Goal: Find specific page/section: Find specific page/section

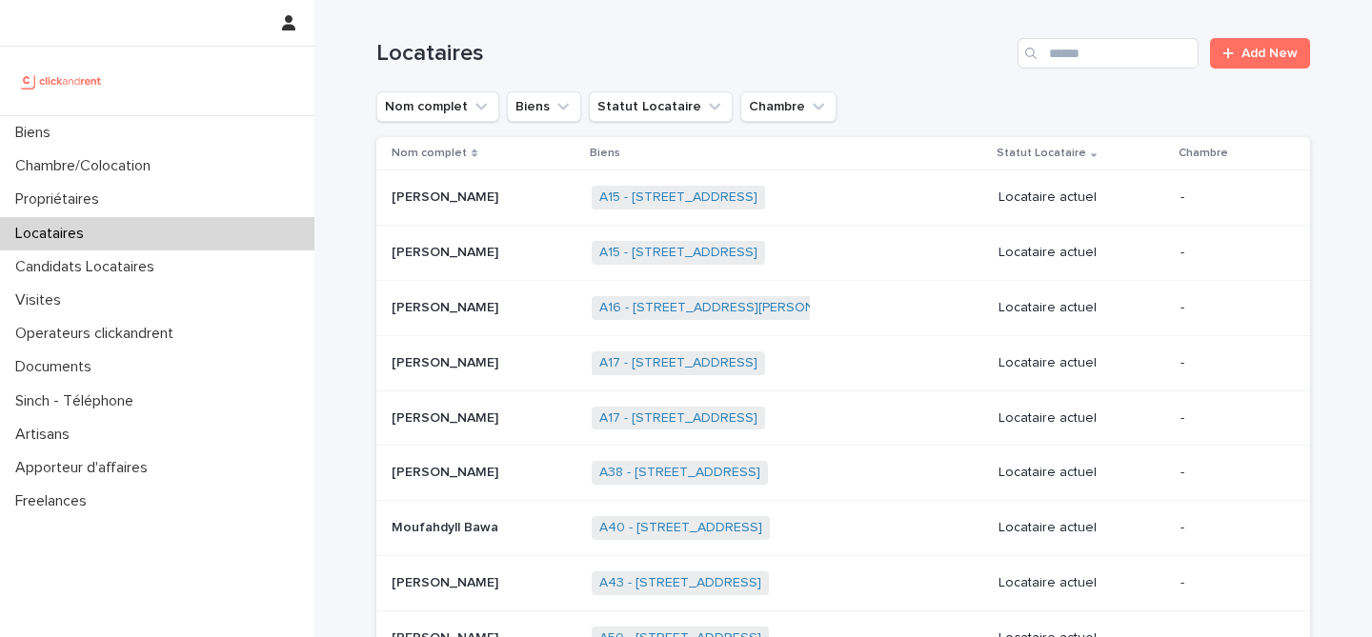
click at [1069, 73] on div "Locataires Add New" at bounding box center [843, 45] width 934 height 91
click at [1077, 66] on input "Search" at bounding box center [1108, 53] width 181 height 30
type input "*********"
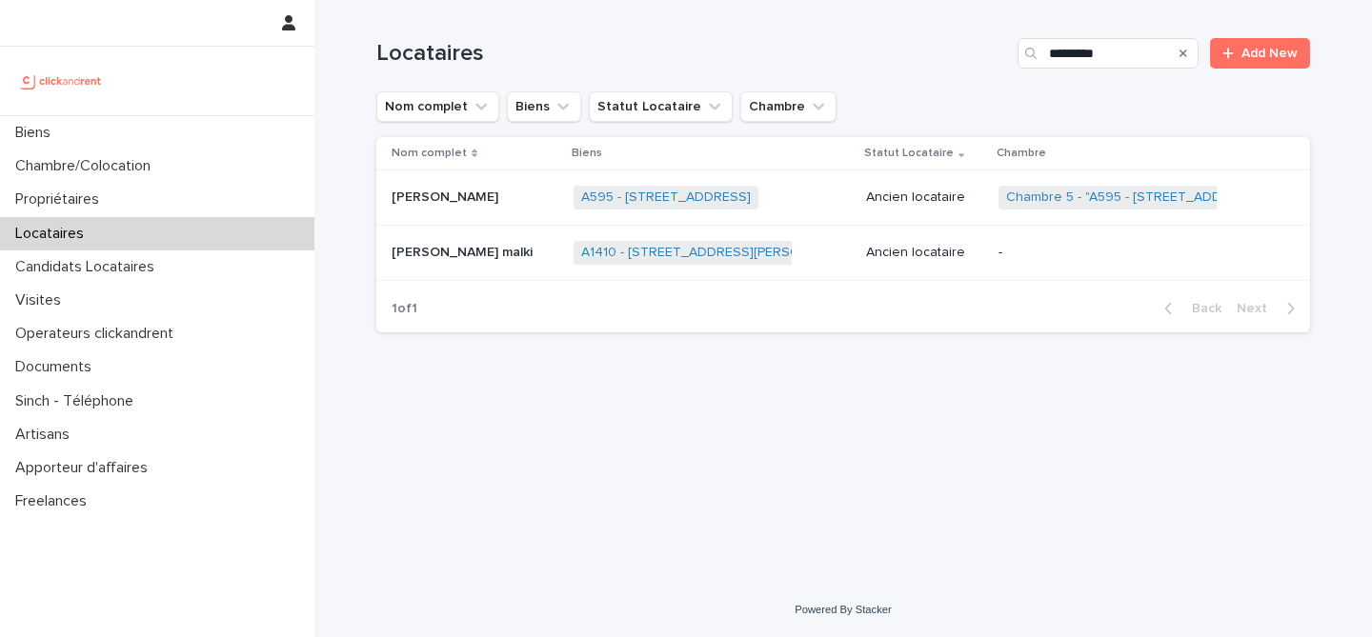
click at [459, 259] on p "[PERSON_NAME] malki" at bounding box center [464, 251] width 145 height 20
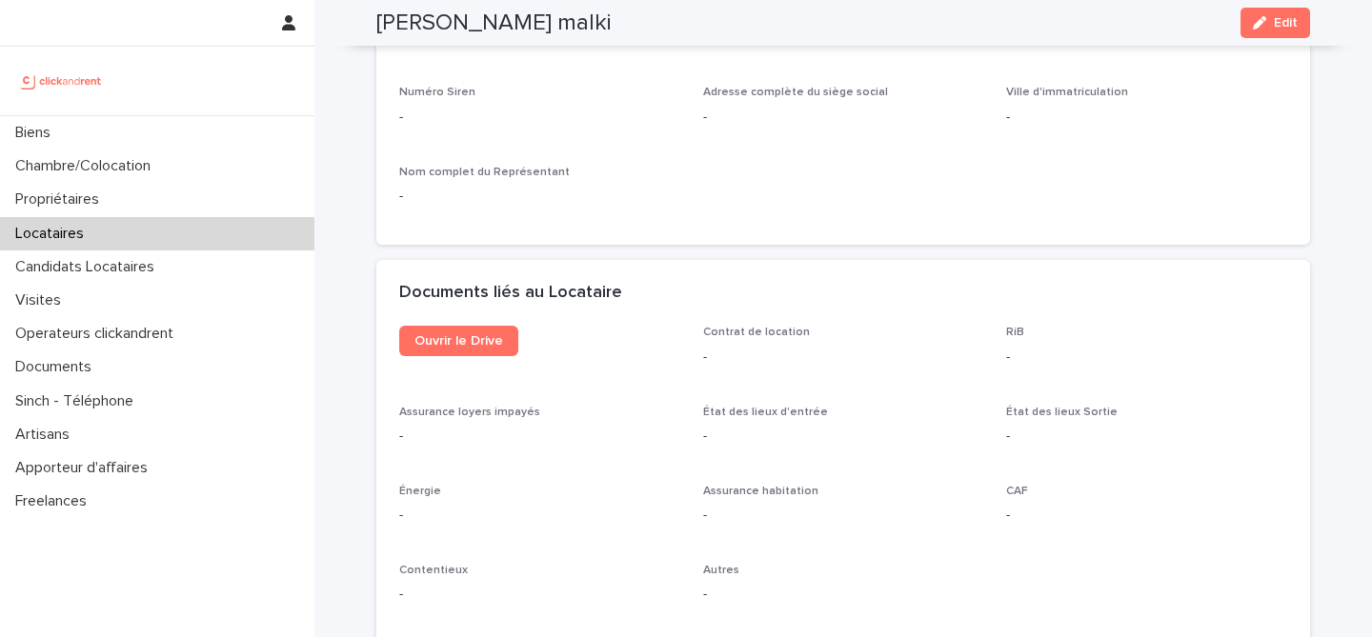
scroll to position [1869, 0]
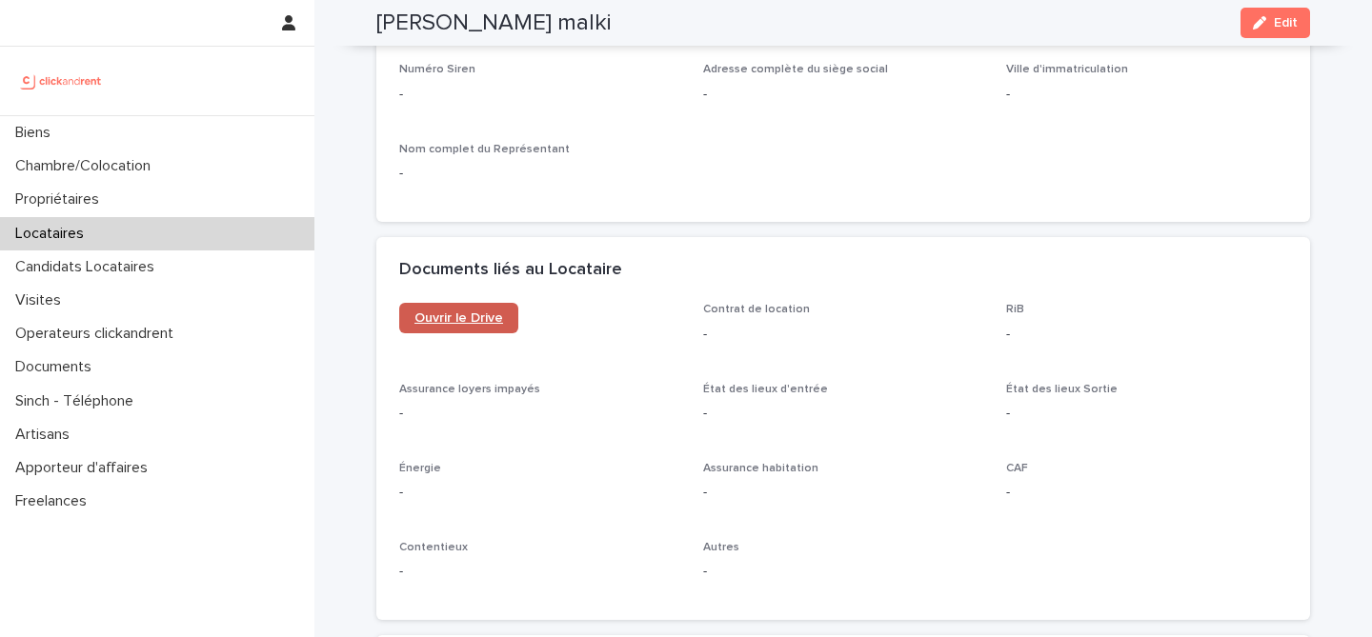
click at [447, 313] on span "Ouvrir le Drive" at bounding box center [458, 318] width 89 height 13
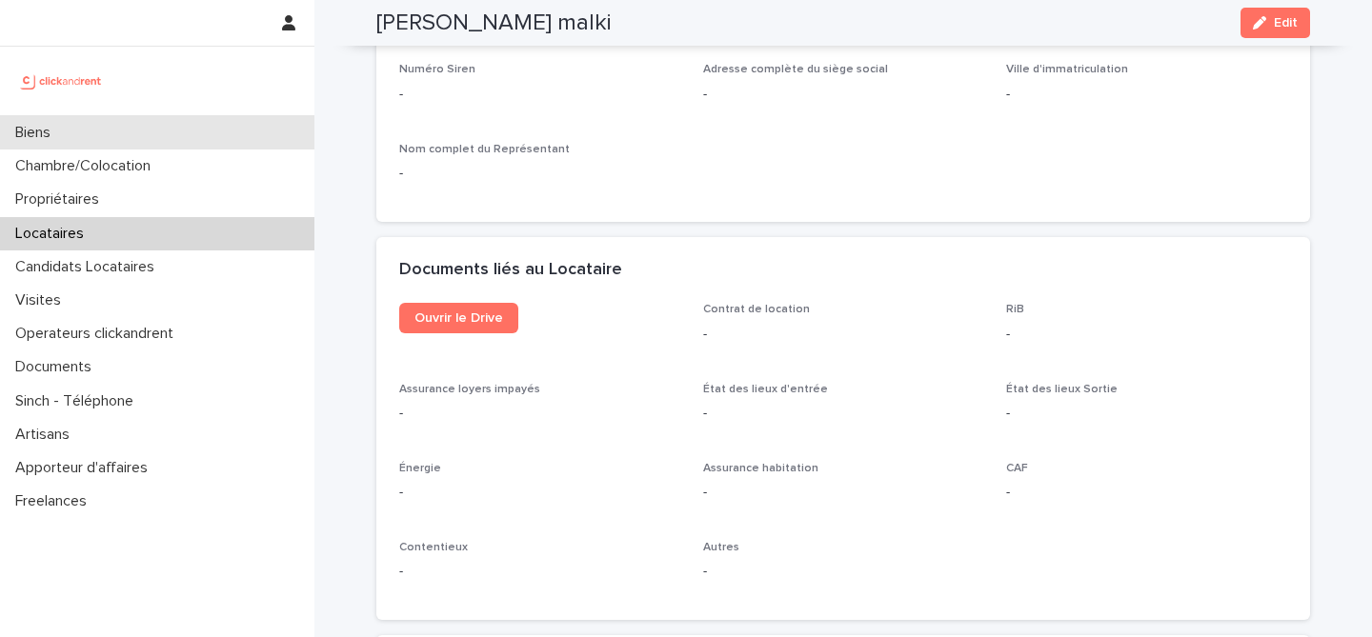
click at [133, 134] on div "Biens" at bounding box center [157, 132] width 314 height 33
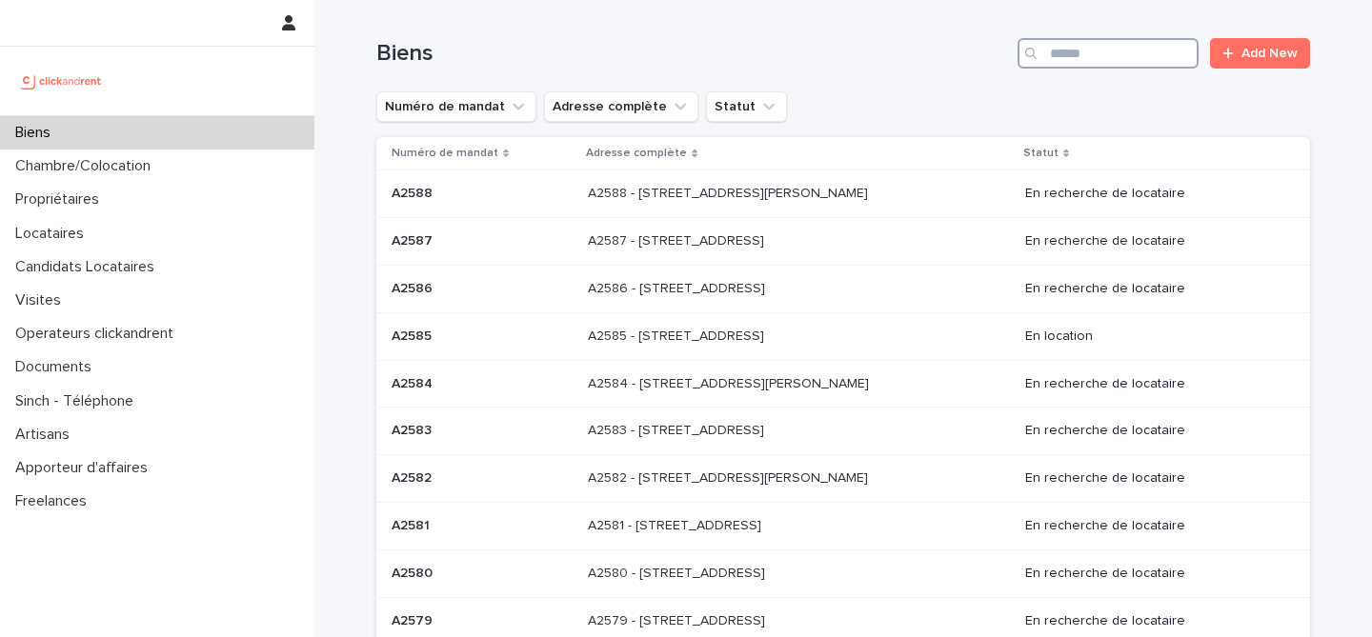
click at [1091, 67] on input "Search" at bounding box center [1108, 53] width 181 height 30
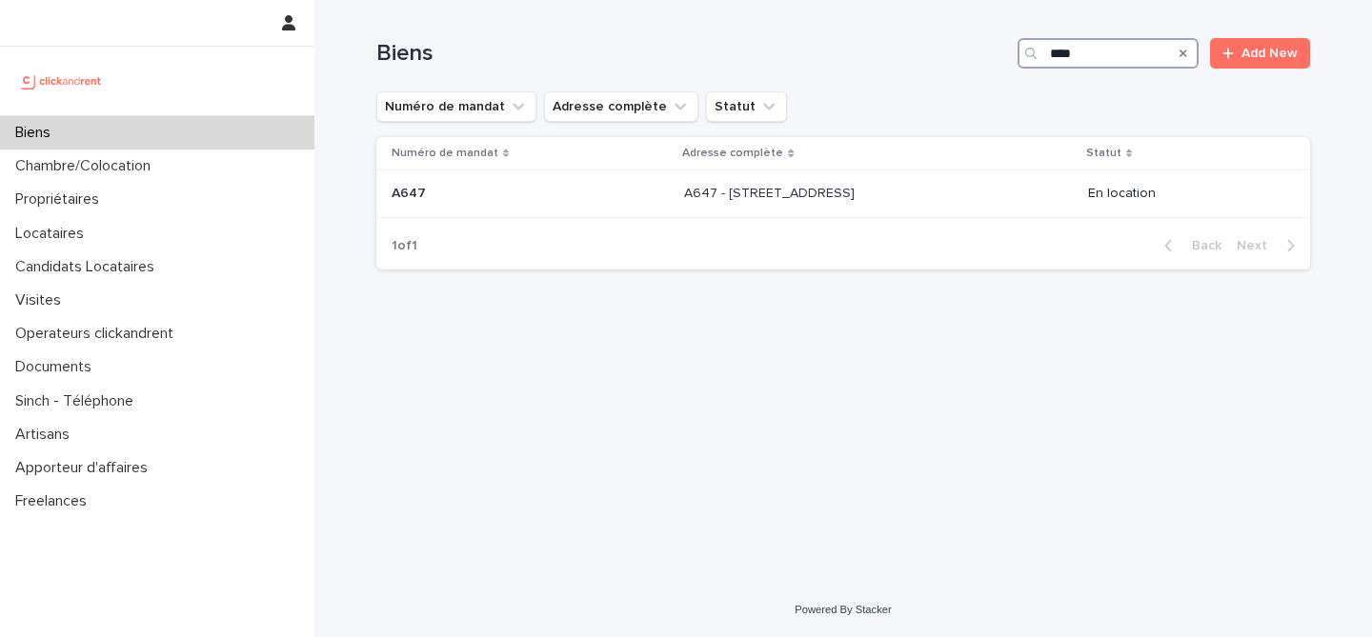
type input "****"
click at [963, 208] on div "A647 - [STREET_ADDRESS] A647 - [STREET_ADDRESS]" at bounding box center [878, 193] width 388 height 31
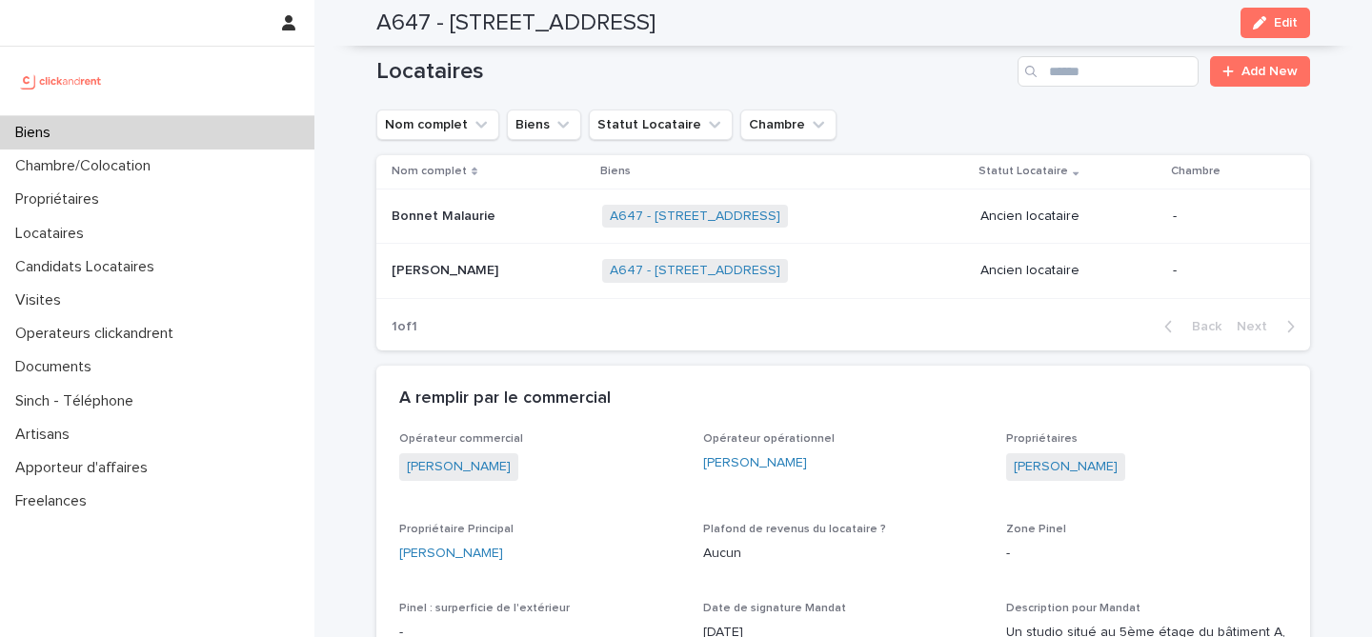
scroll to position [748, 0]
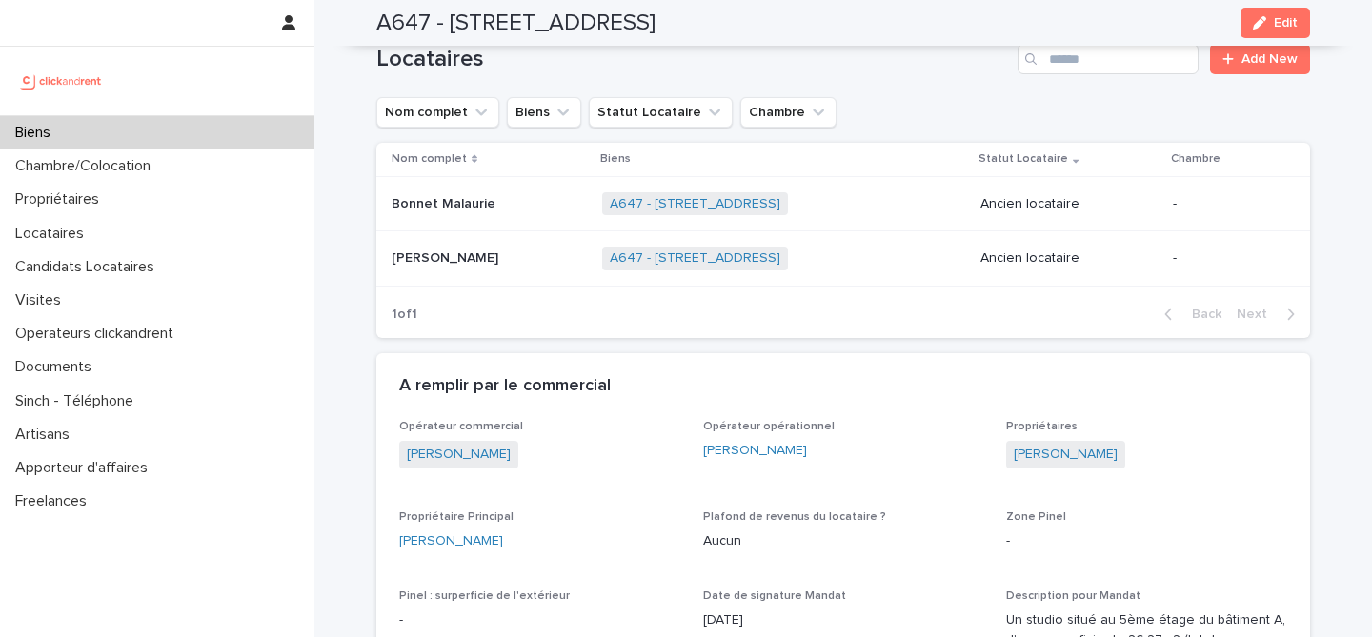
click at [521, 259] on p at bounding box center [489, 259] width 195 height 16
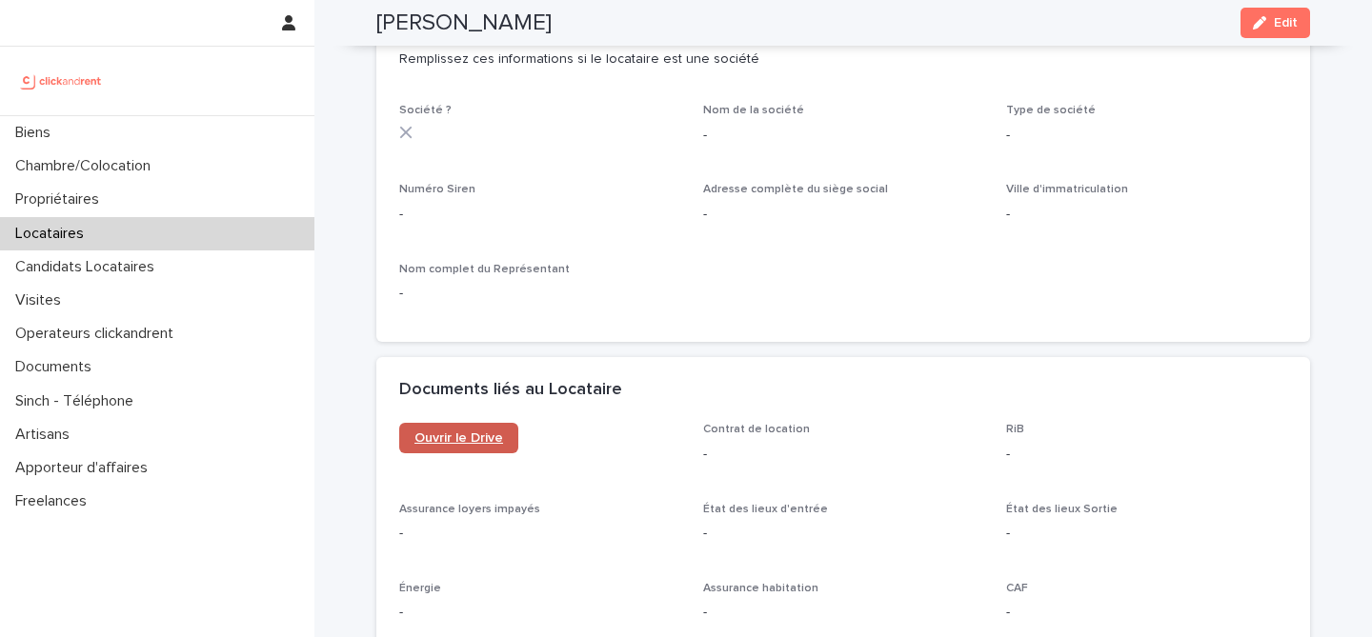
scroll to position [1761, 0]
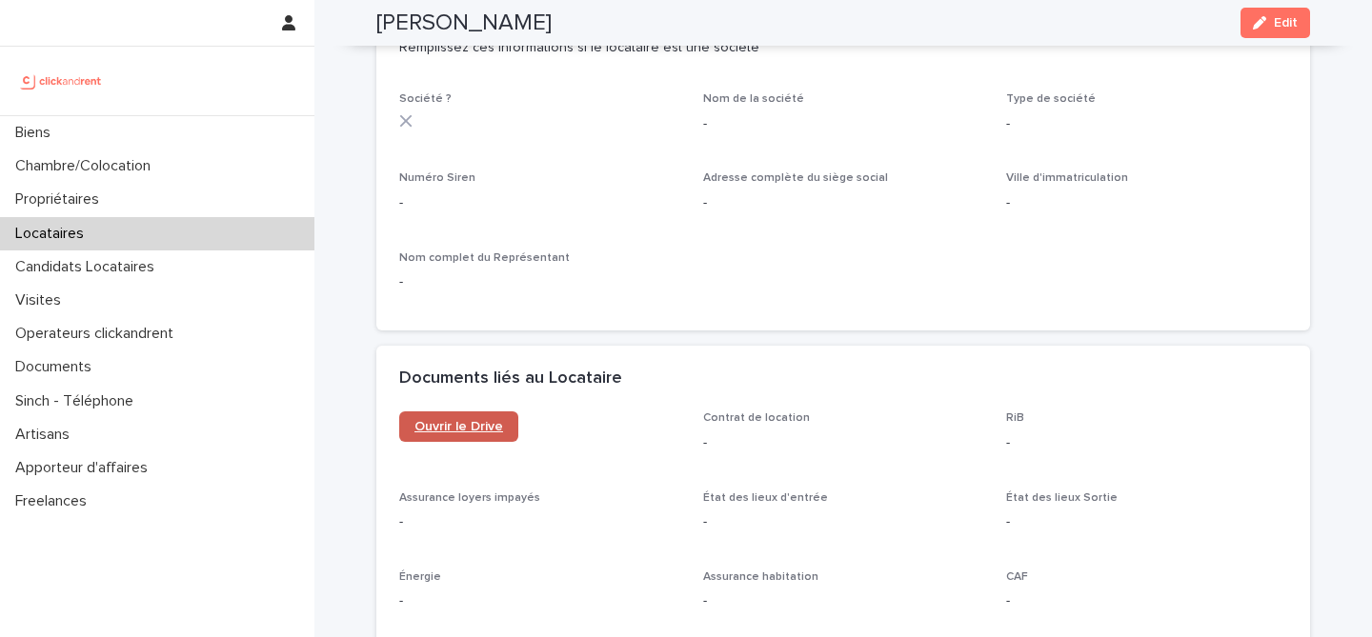
click at [463, 435] on link "Ouvrir le Drive" at bounding box center [458, 427] width 119 height 30
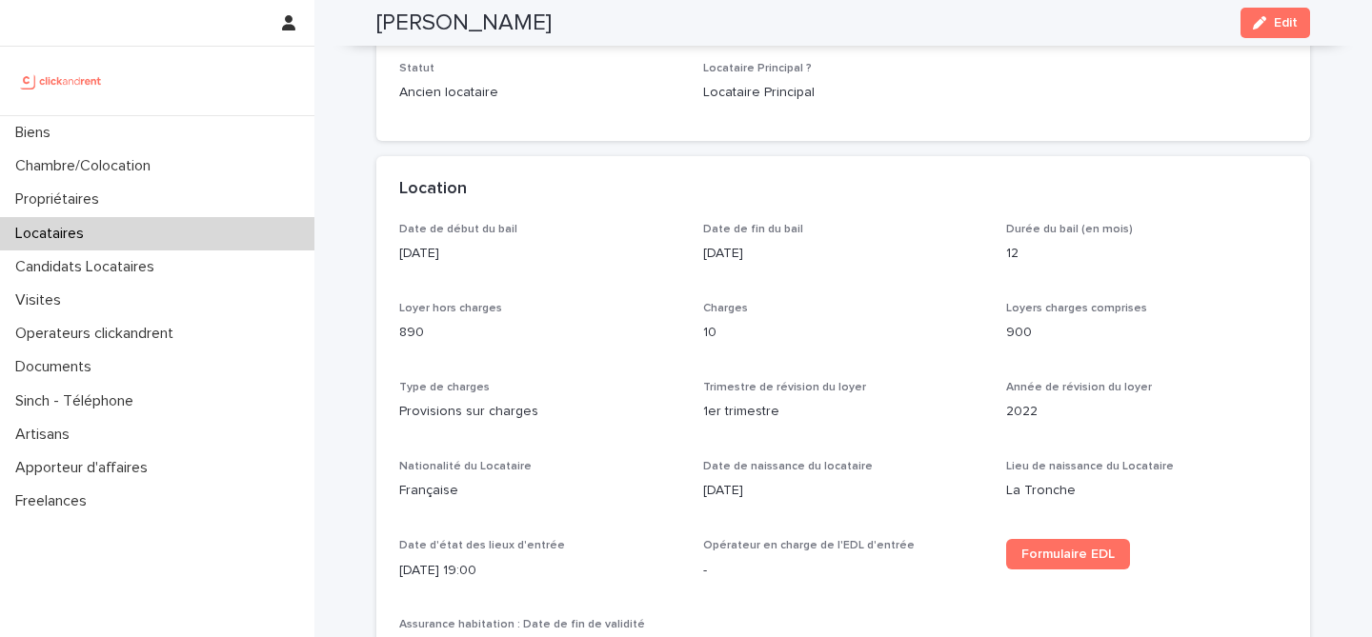
scroll to position [0, 0]
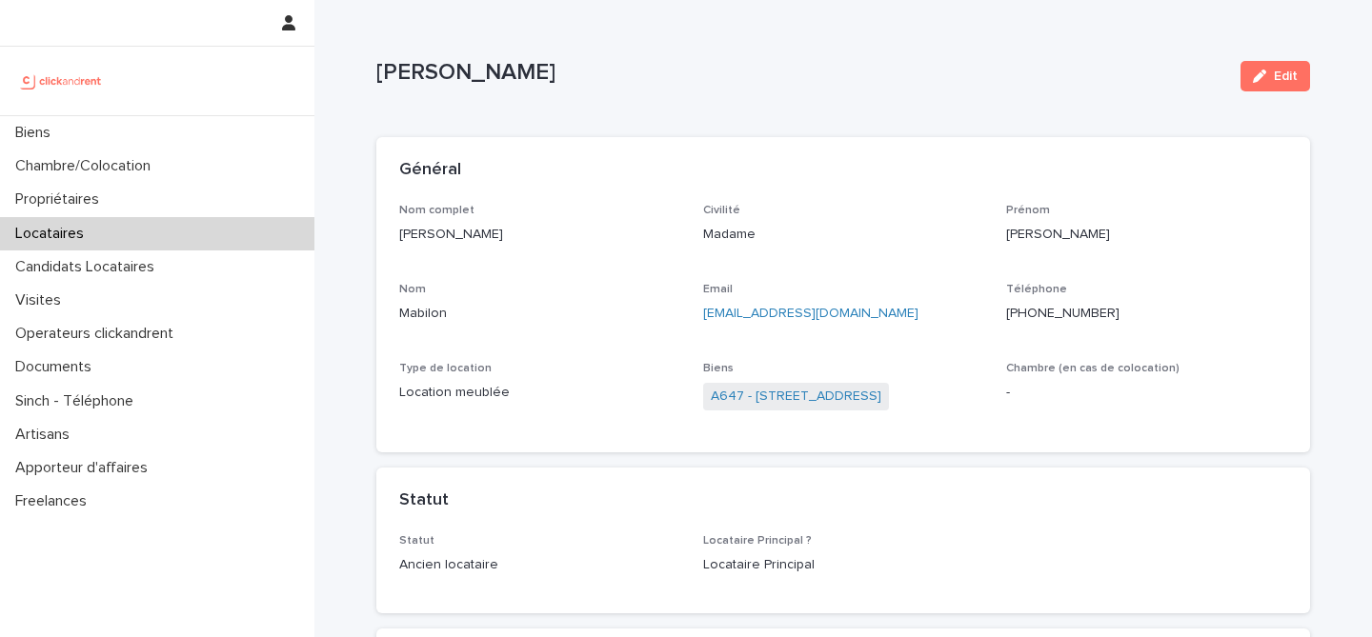
click at [528, 284] on p "Nom" at bounding box center [539, 289] width 281 height 13
click at [785, 392] on link "A647 - [STREET_ADDRESS]" at bounding box center [796, 397] width 171 height 20
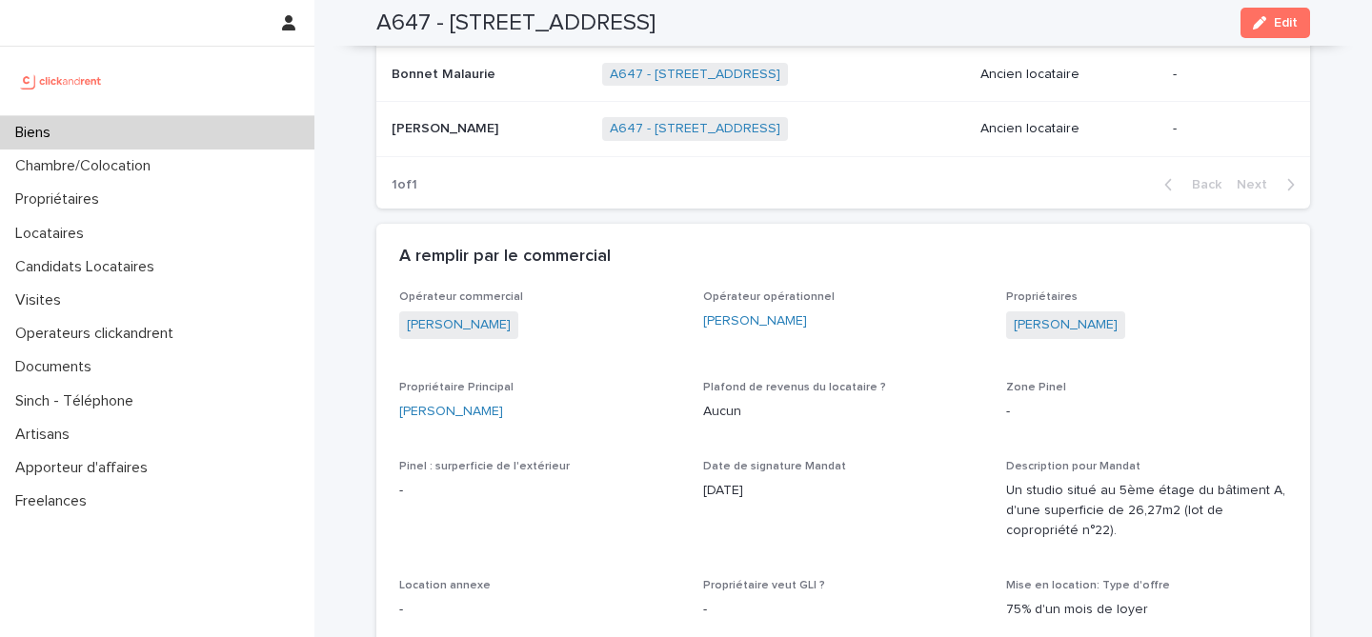
scroll to position [908, 0]
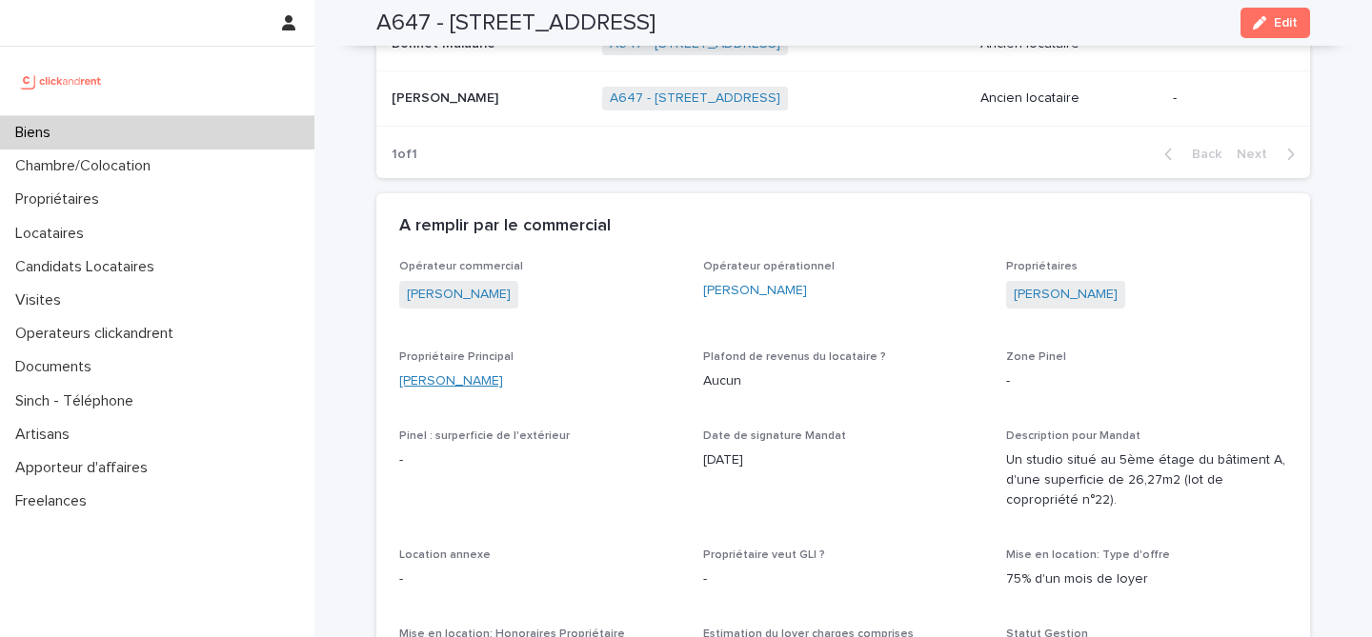
click at [460, 373] on link "[PERSON_NAME]" at bounding box center [451, 382] width 104 height 20
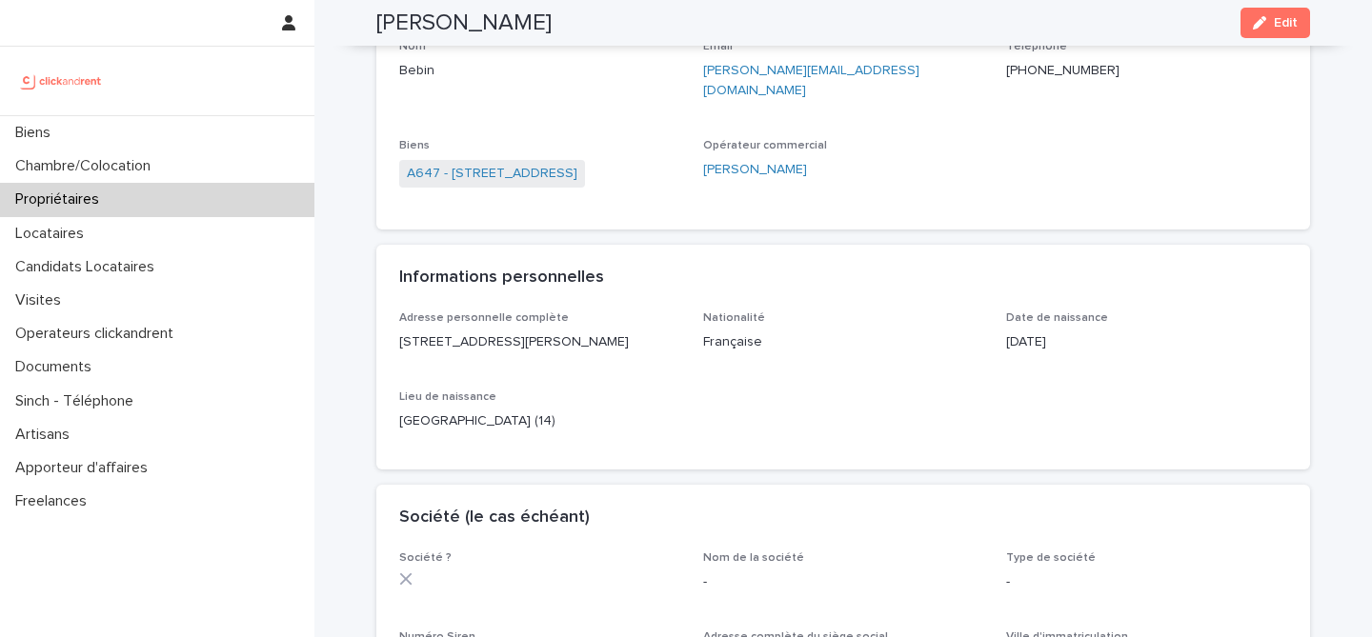
scroll to position [16, 0]
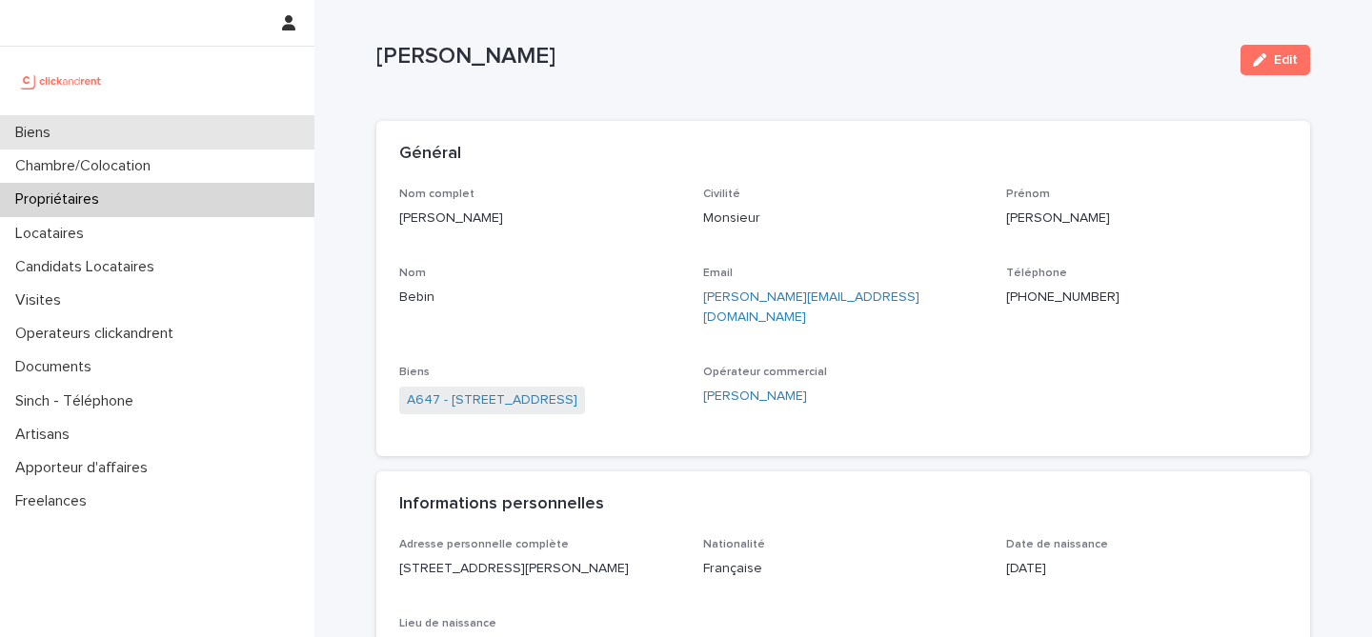
click at [134, 126] on div "Biens" at bounding box center [157, 132] width 314 height 33
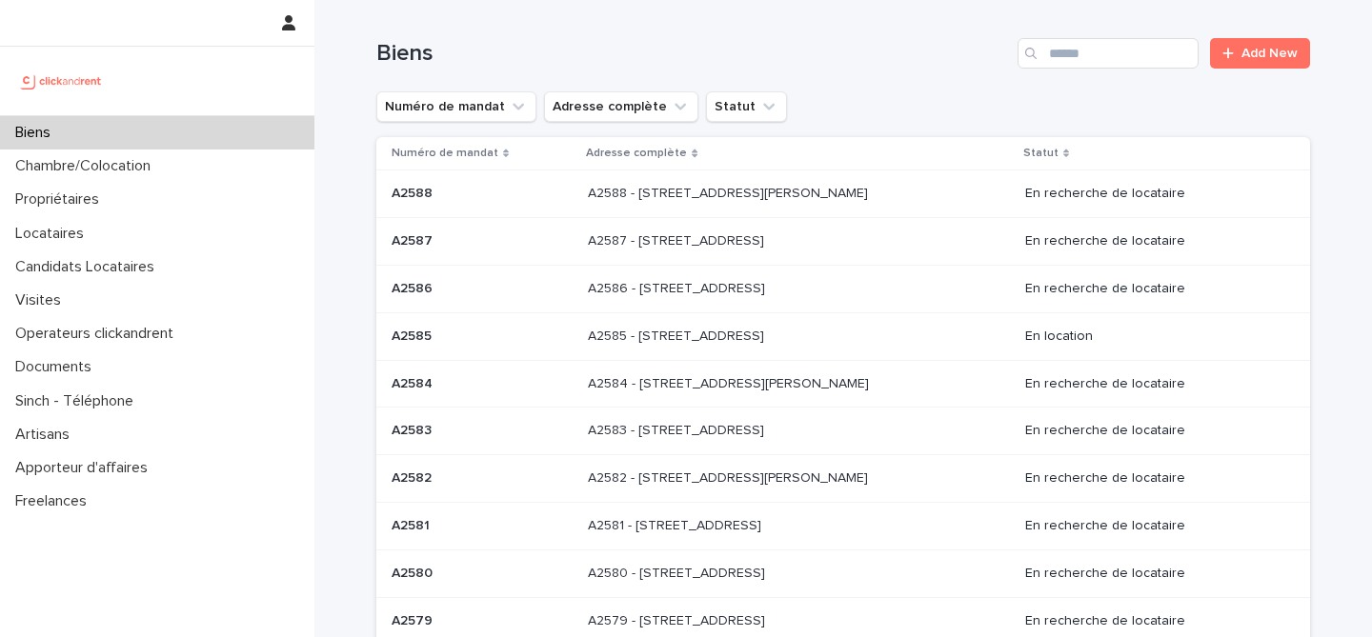
click at [1121, 33] on div "Biens Add New" at bounding box center [843, 45] width 934 height 91
click at [1120, 46] on input "Search" at bounding box center [1108, 53] width 181 height 30
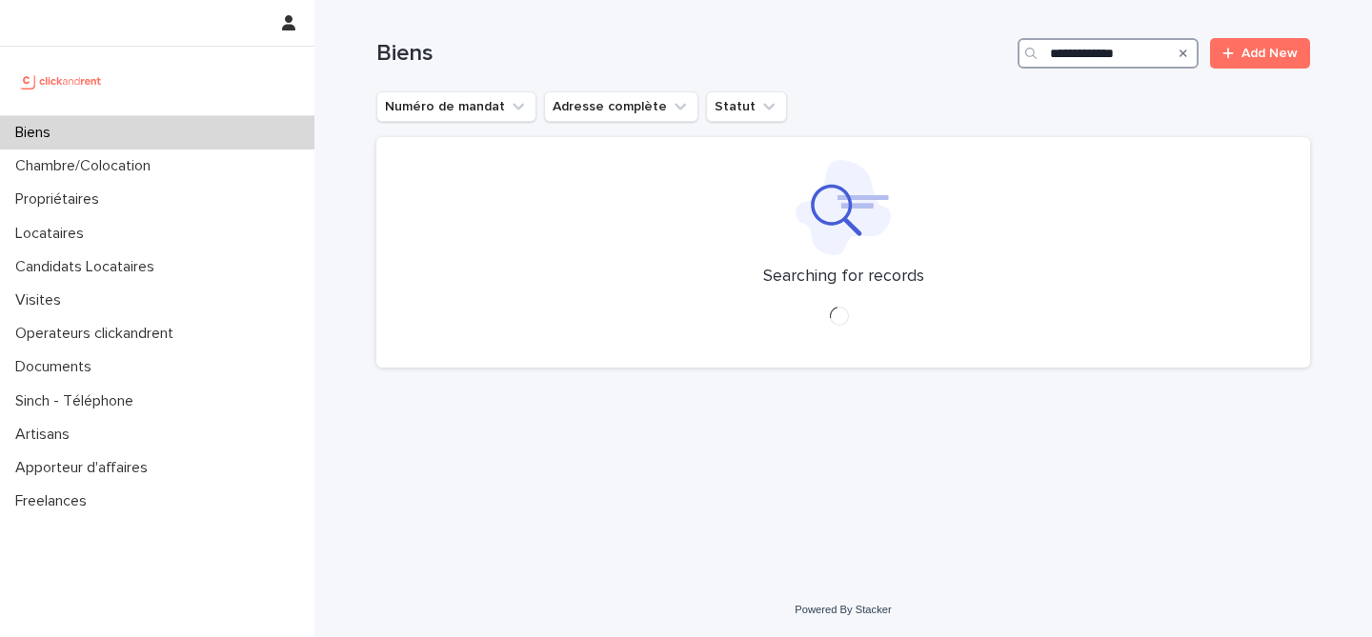
type input "**********"
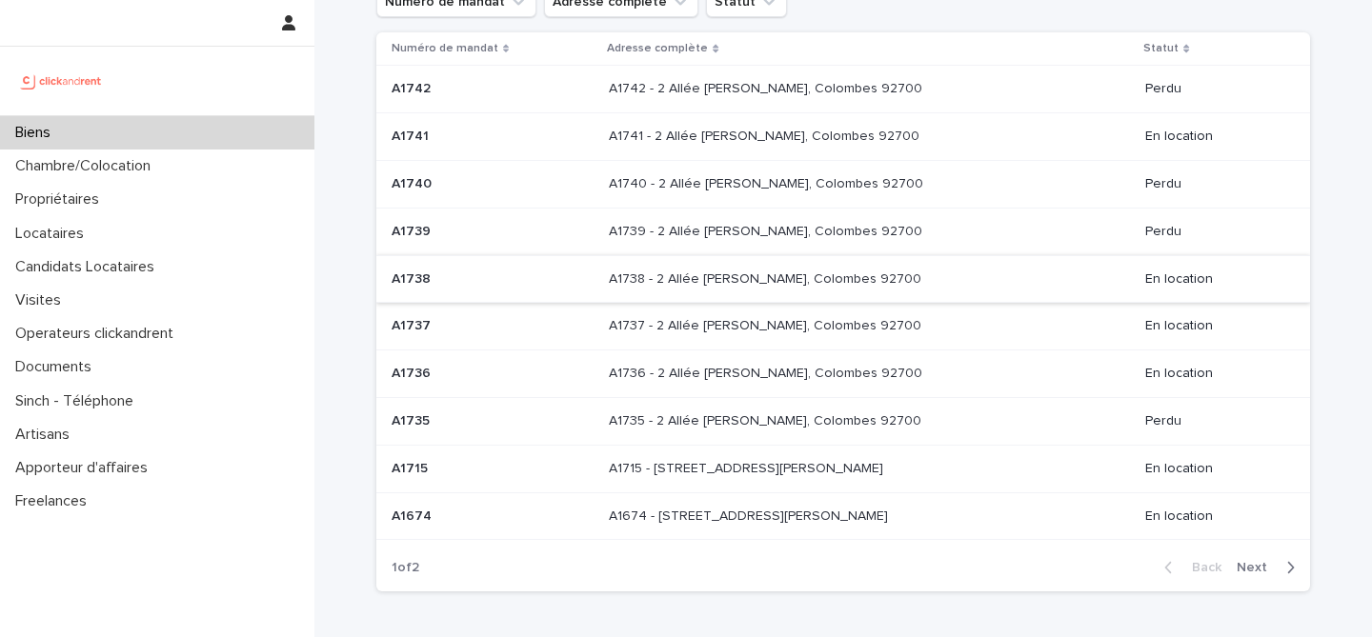
scroll to position [110, 0]
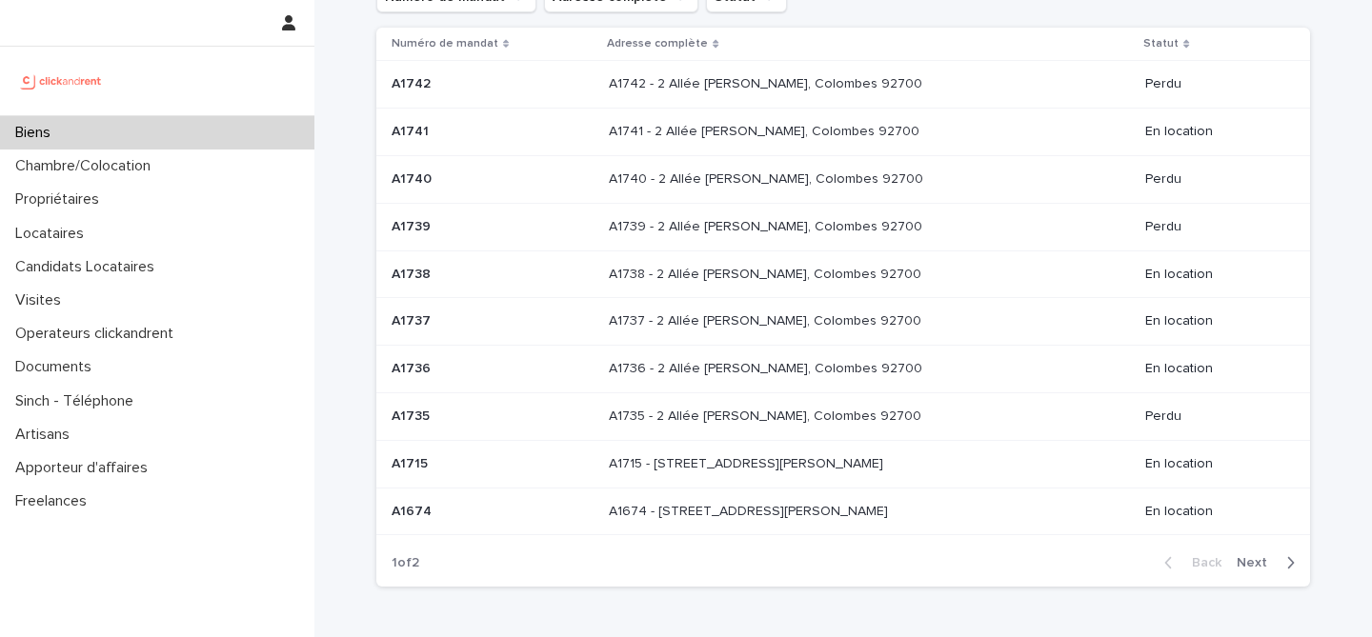
click at [622, 490] on td "A1674 - 2 Allée [PERSON_NAME], Colombes 92700 A1674 - 2 [GEOGRAPHIC_DATA][PERSO…" at bounding box center [869, 512] width 536 height 48
